Goal: Transaction & Acquisition: Purchase product/service

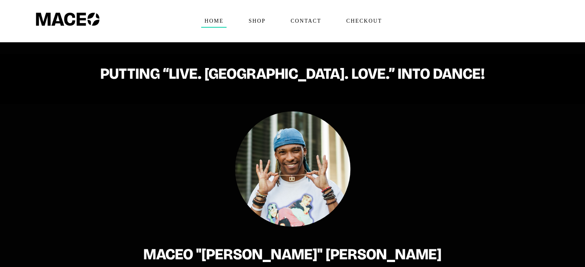
click at [137, 70] on h2 "PUTTING “LIVE. [GEOGRAPHIC_DATA]. LOVE.” INTO DANCE!" at bounding box center [292, 73] width 585 height 17
click at [258, 21] on span "Shop" at bounding box center [256, 21] width 23 height 12
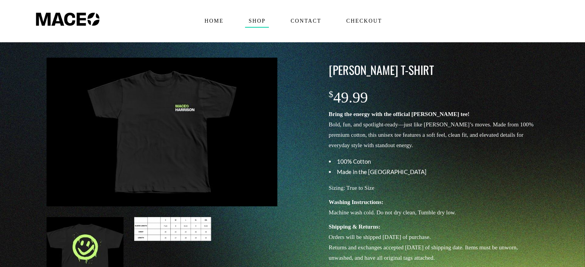
click at [573, 59] on div "**********" at bounding box center [292, 211] width 585 height 338
